Goal: Information Seeking & Learning: Stay updated

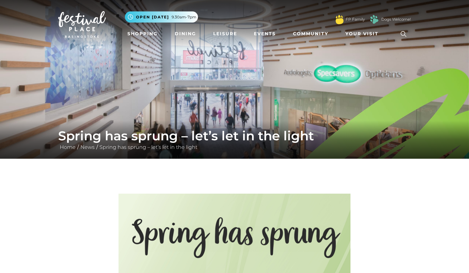
click at [88, 151] on div "Spring has sprung – let’s let in the light Home / News / Spring has sprung – le…" at bounding box center [234, 139] width 362 height 23
click at [88, 149] on link "News" at bounding box center [87, 147] width 17 height 6
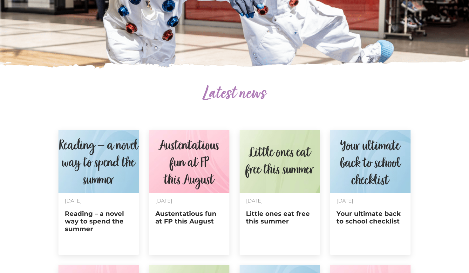
scroll to position [164, 0]
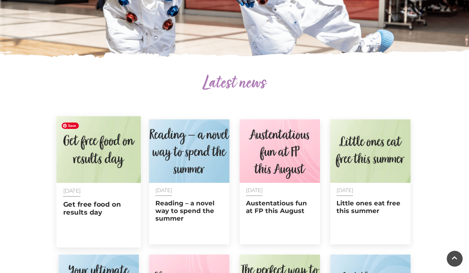
scroll to position [161, 0]
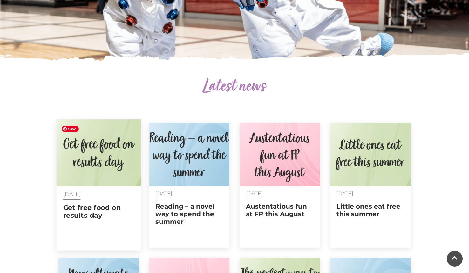
click at [89, 173] on img at bounding box center [99, 152] width 85 height 67
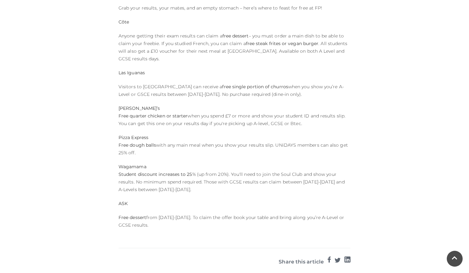
scroll to position [115, 0]
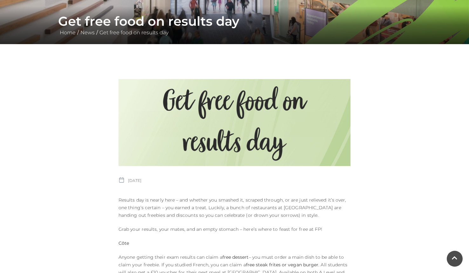
scroll to position [114, 0]
